Goal: Information Seeking & Learning: Compare options

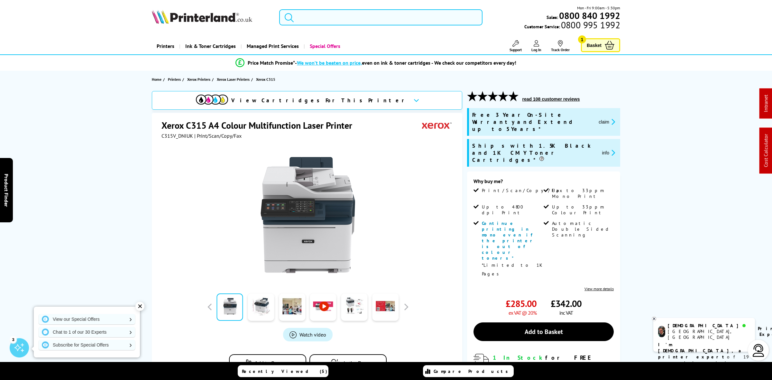
click at [311, 10] on input "search" at bounding box center [380, 17] width 203 height 16
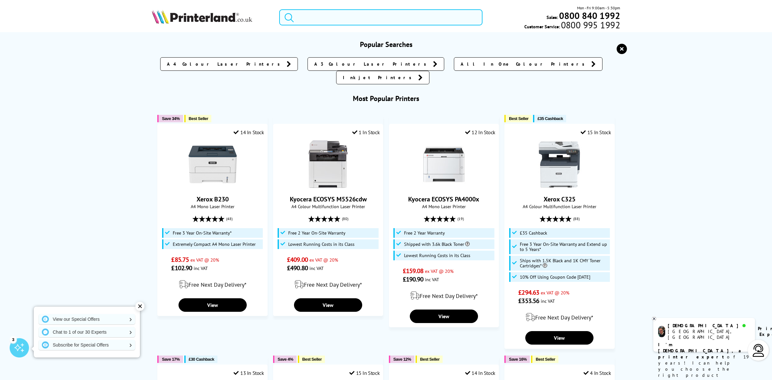
click at [316, 19] on input "search" at bounding box center [380, 17] width 203 height 16
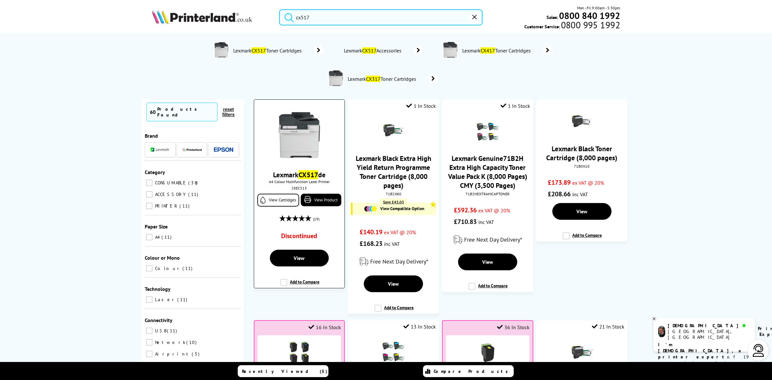
type input "cx517"
click at [312, 140] on img at bounding box center [299, 135] width 48 height 48
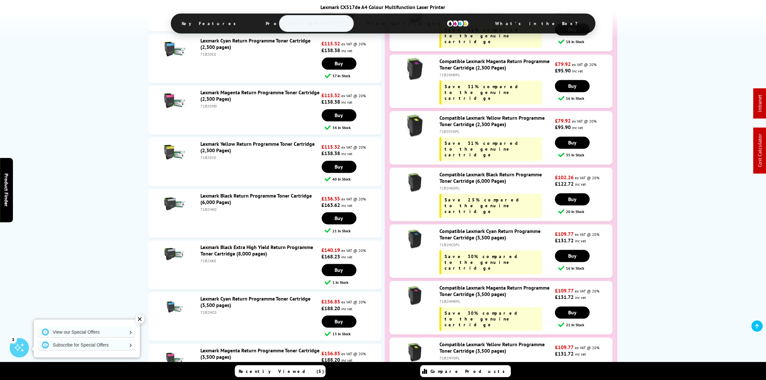
scroll to position [1649, 0]
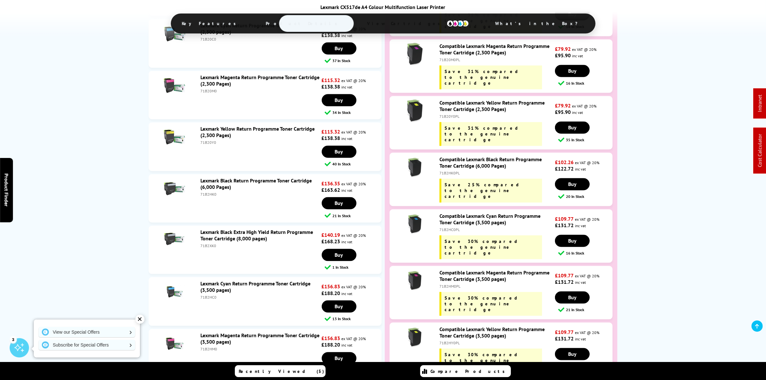
click at [208, 197] on div "71B2HK0" at bounding box center [260, 194] width 120 height 5
copy div "71B2HK0"
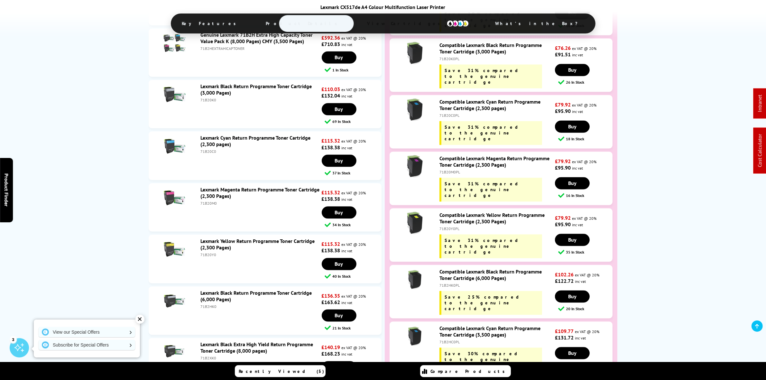
scroll to position [1448, 0]
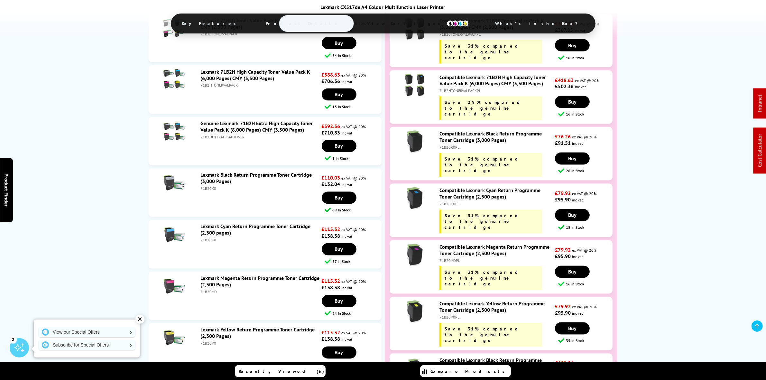
click at [456, 150] on div "71B20K0PL" at bounding box center [496, 147] width 114 height 5
copy div "71B20K0PL"
